Goal: Browse casually: Explore the website without a specific task or goal

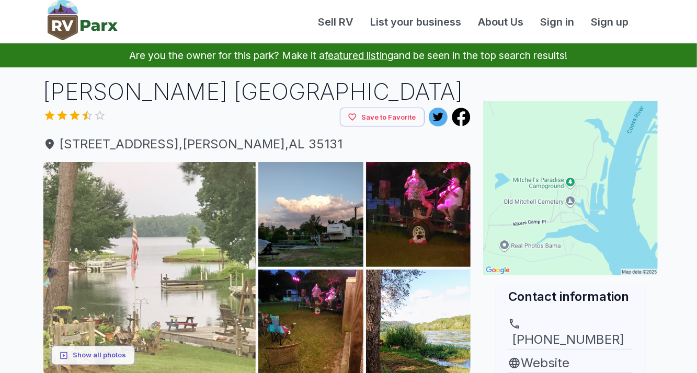
click at [185, 236] on img at bounding box center [149, 268] width 213 height 213
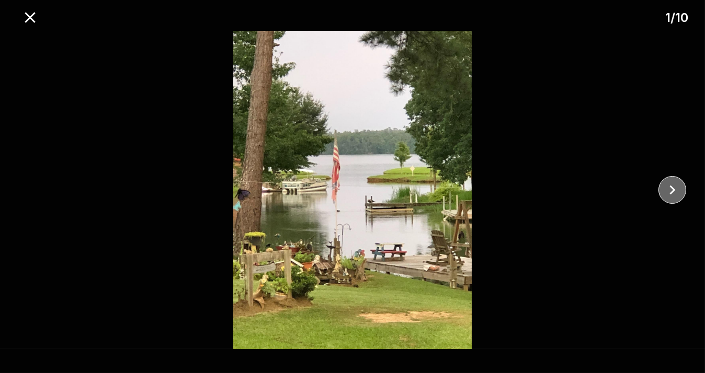
click at [682, 188] on button "close" at bounding box center [672, 190] width 28 height 28
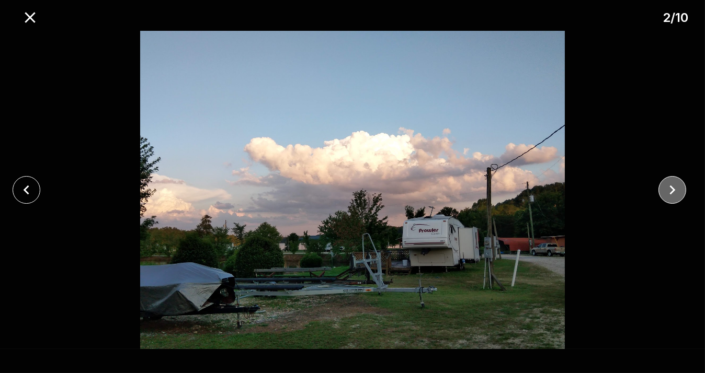
click at [682, 188] on button "close" at bounding box center [672, 190] width 28 height 28
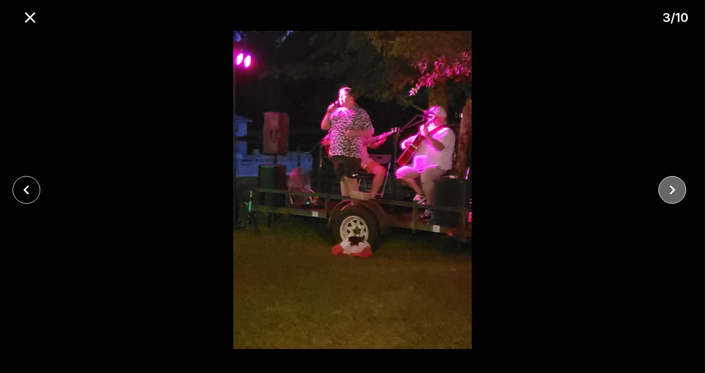
click at [682, 188] on button "close" at bounding box center [672, 190] width 28 height 28
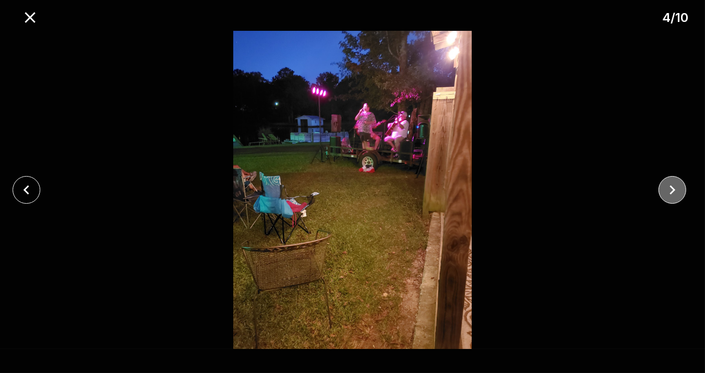
click at [682, 188] on button "close" at bounding box center [672, 190] width 28 height 28
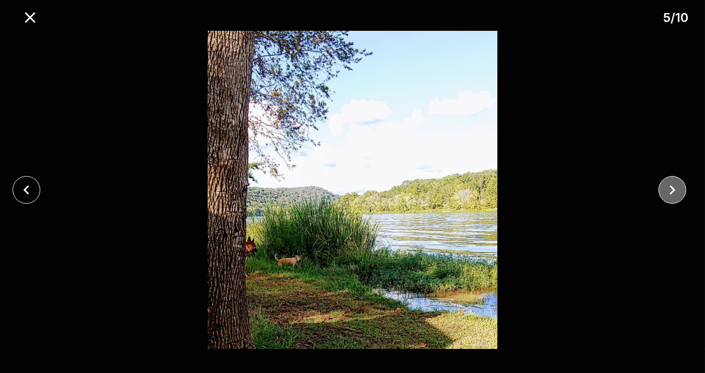
click at [682, 188] on button "close" at bounding box center [672, 190] width 28 height 28
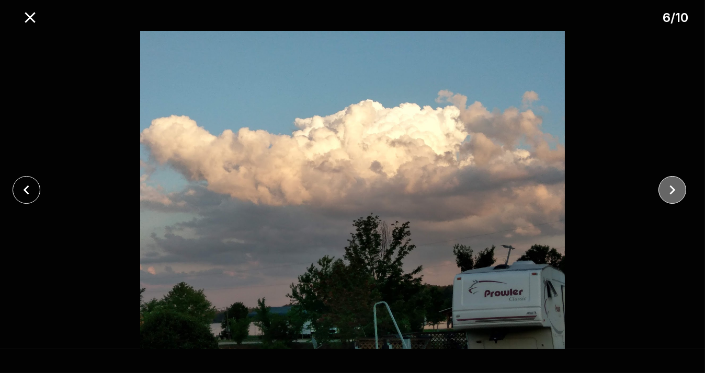
click at [682, 188] on button "close" at bounding box center [672, 190] width 28 height 28
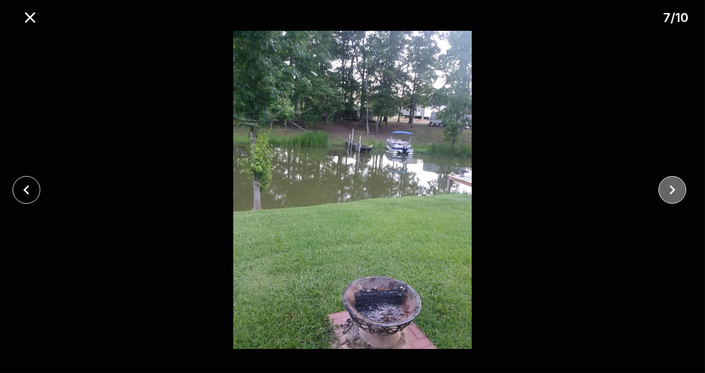
click at [682, 188] on button "close" at bounding box center [672, 190] width 28 height 28
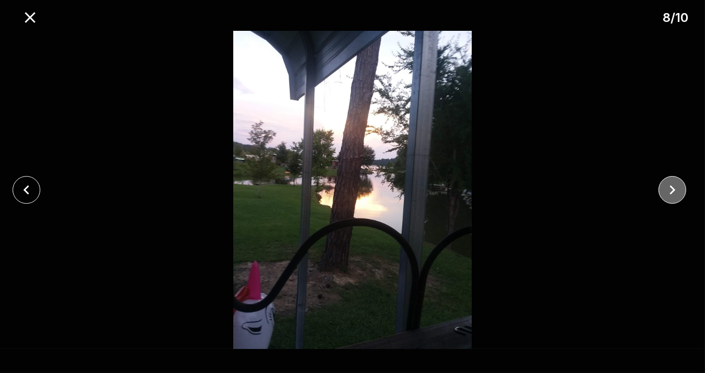
click at [682, 188] on button "close" at bounding box center [672, 190] width 28 height 28
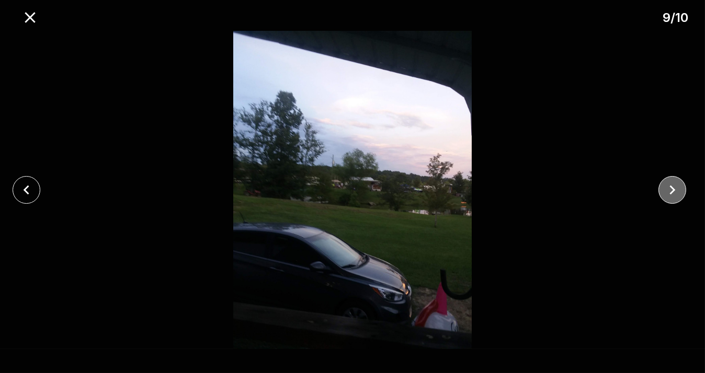
click at [682, 188] on button "close" at bounding box center [672, 190] width 28 height 28
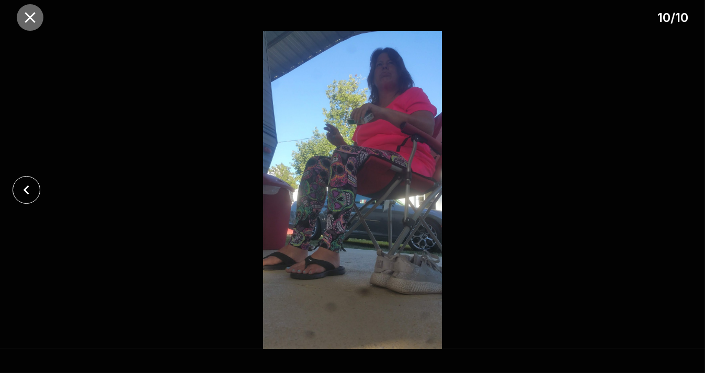
click at [30, 21] on icon "close" at bounding box center [30, 17] width 18 height 18
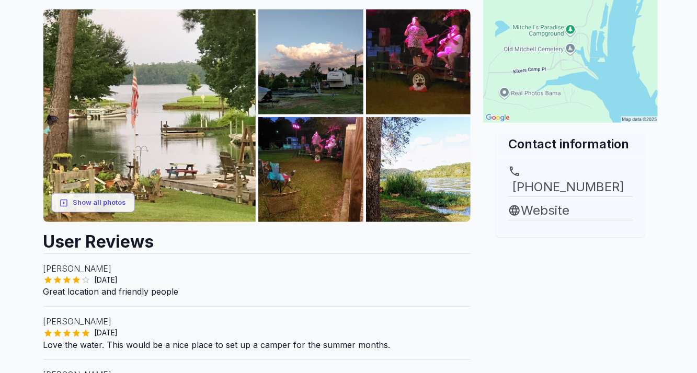
scroll to position [157, 0]
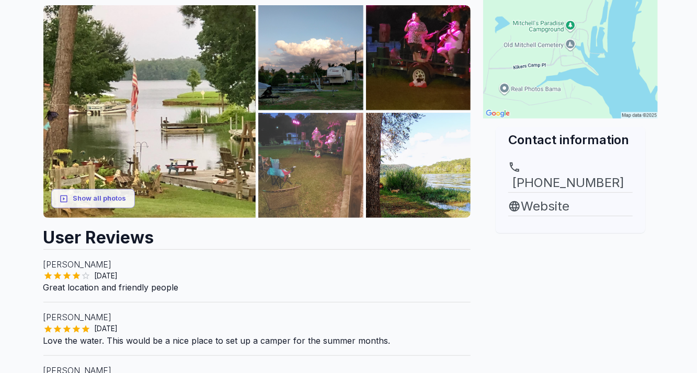
click at [318, 189] on img at bounding box center [310, 165] width 105 height 105
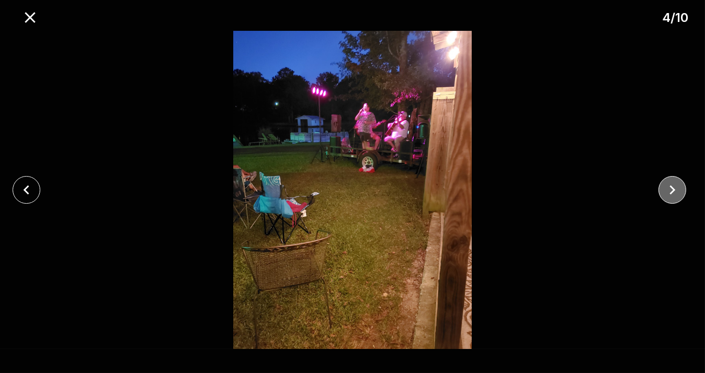
click at [674, 182] on icon "close" at bounding box center [672, 190] width 18 height 18
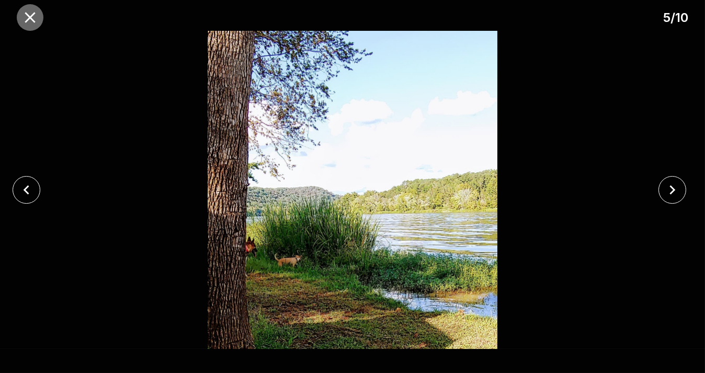
click at [30, 18] on icon "close" at bounding box center [30, 17] width 10 height 10
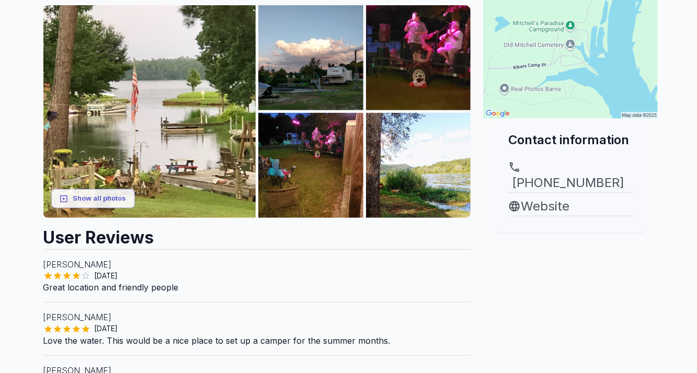
scroll to position [0, 0]
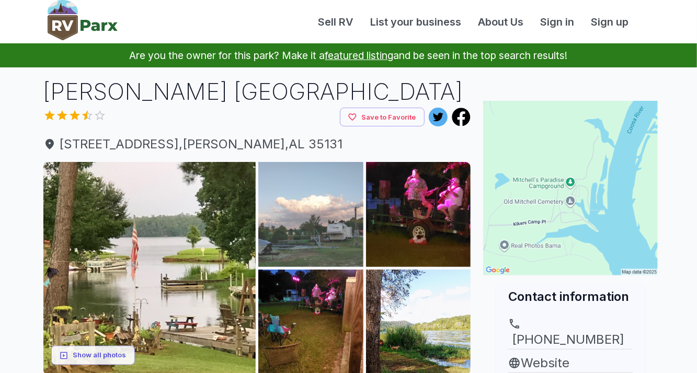
click at [330, 223] on img at bounding box center [310, 214] width 105 height 105
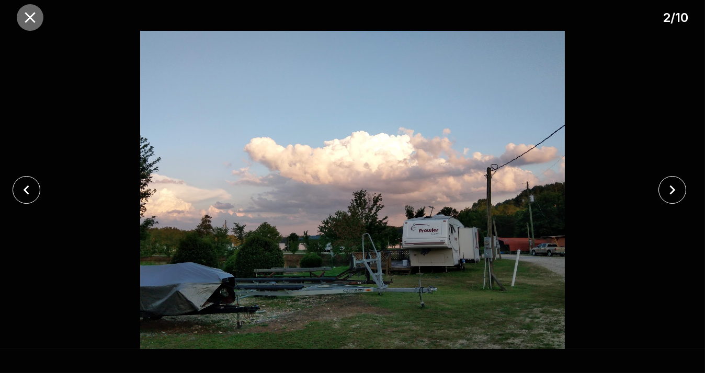
click at [26, 16] on icon "close" at bounding box center [30, 17] width 18 height 18
